Goal: Navigation & Orientation: Find specific page/section

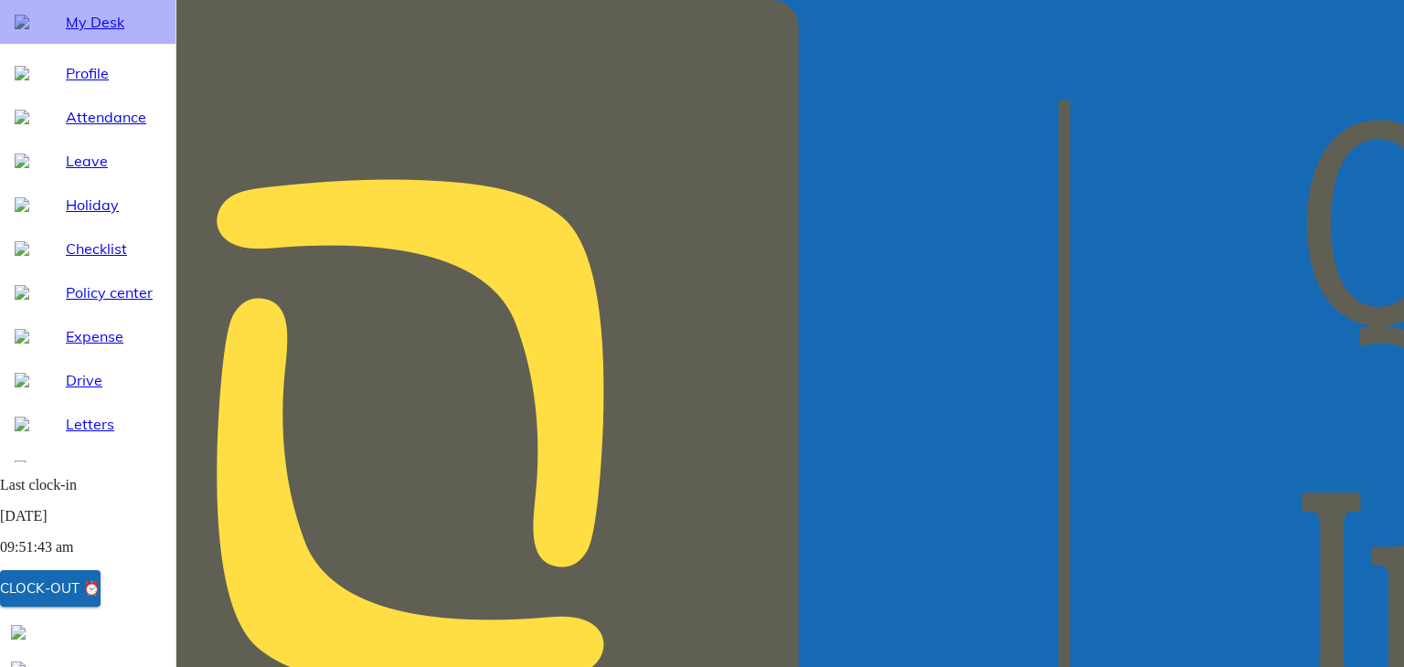
click at [84, 33] on span "My Desk" at bounding box center [113, 22] width 95 height 22
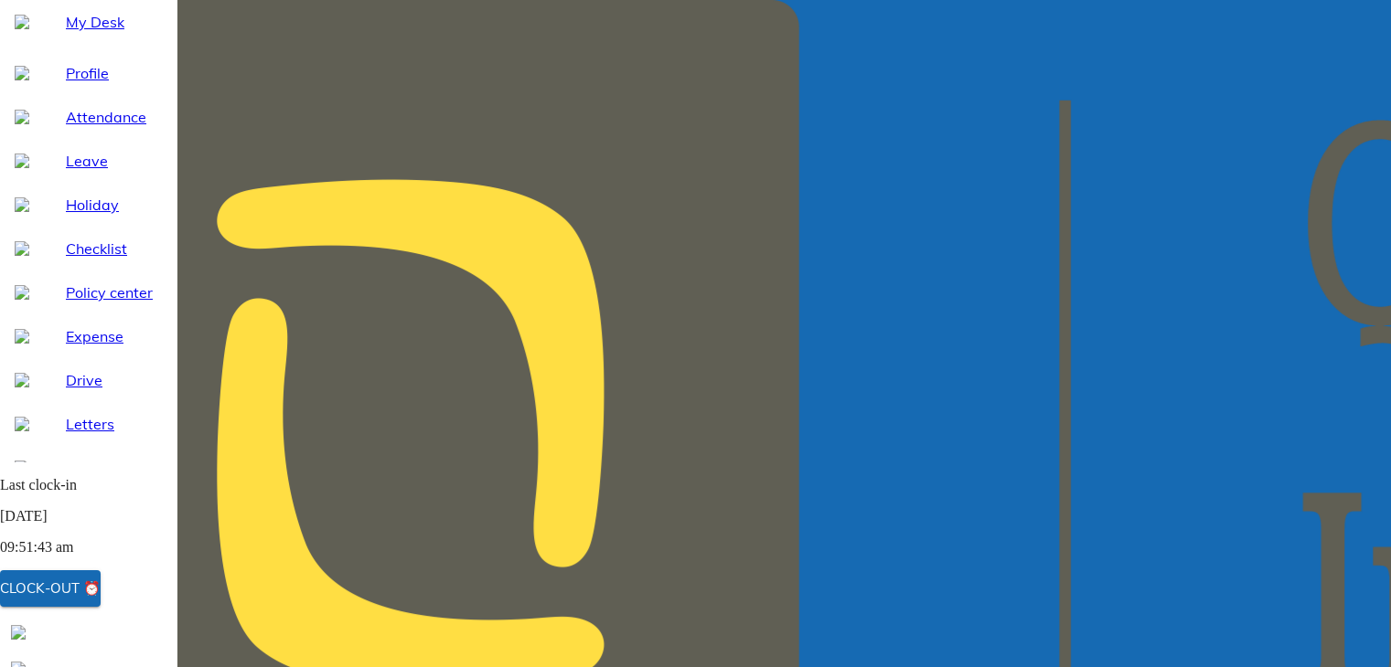
scroll to position [176, 0]
